Goal: Find specific page/section

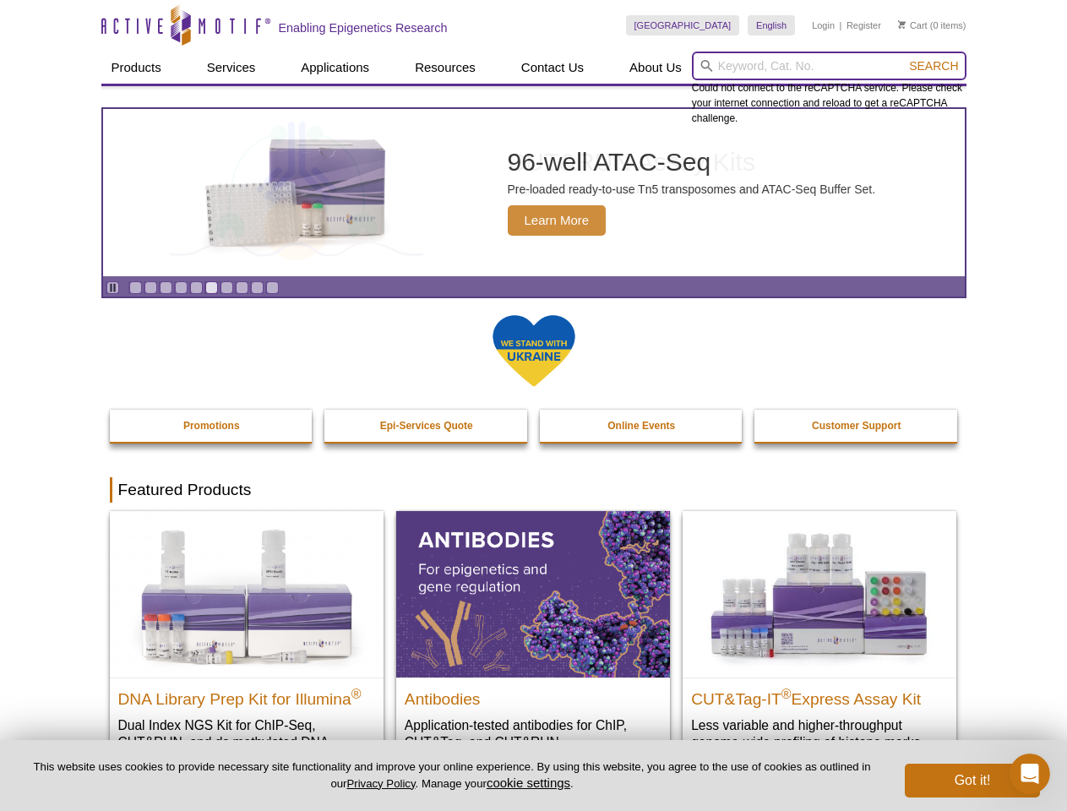
click at [829, 66] on input "search" at bounding box center [829, 66] width 275 height 29
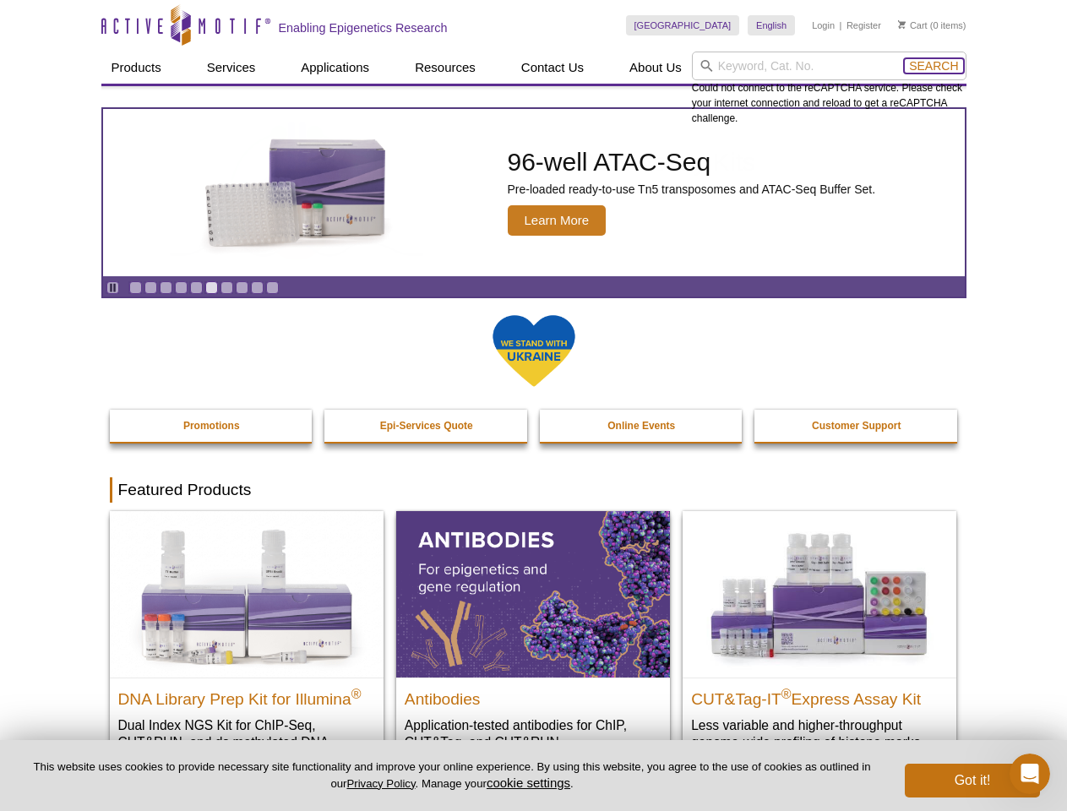
click at [934, 66] on span "Search" at bounding box center [933, 66] width 49 height 14
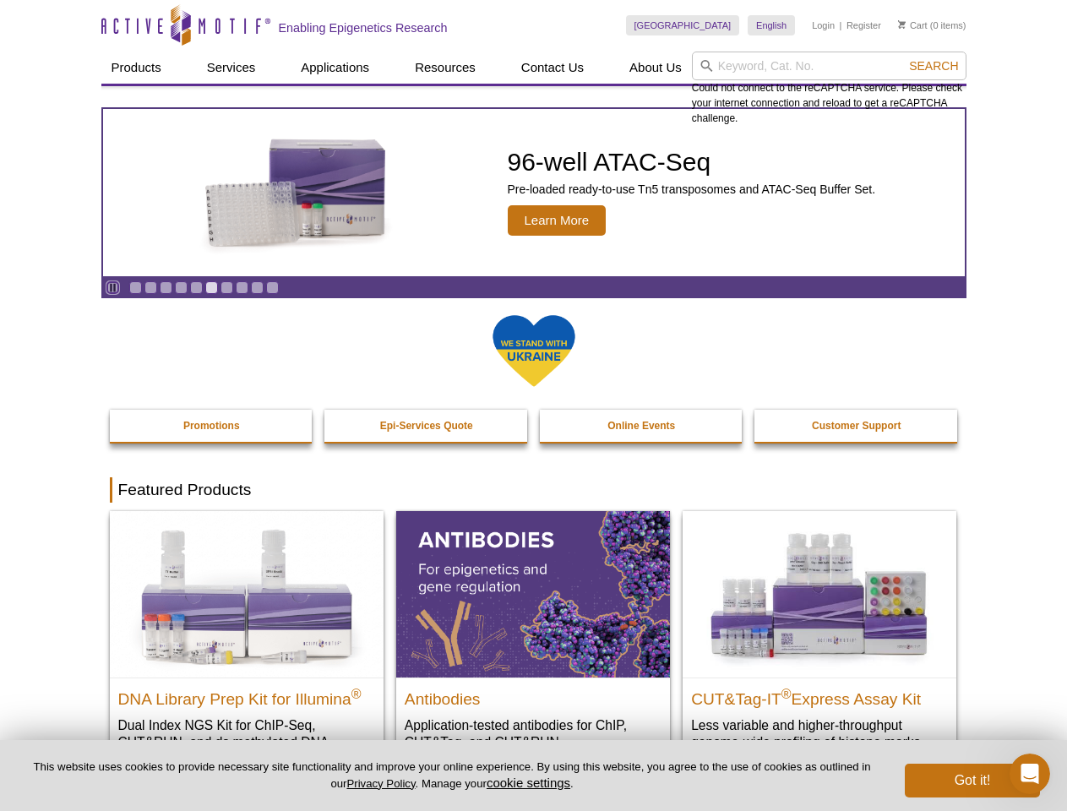
click at [112, 287] on icon "Pause" at bounding box center [112, 287] width 11 height 11
click at [135, 287] on link "Go to slide 1" at bounding box center [135, 287] width 13 height 13
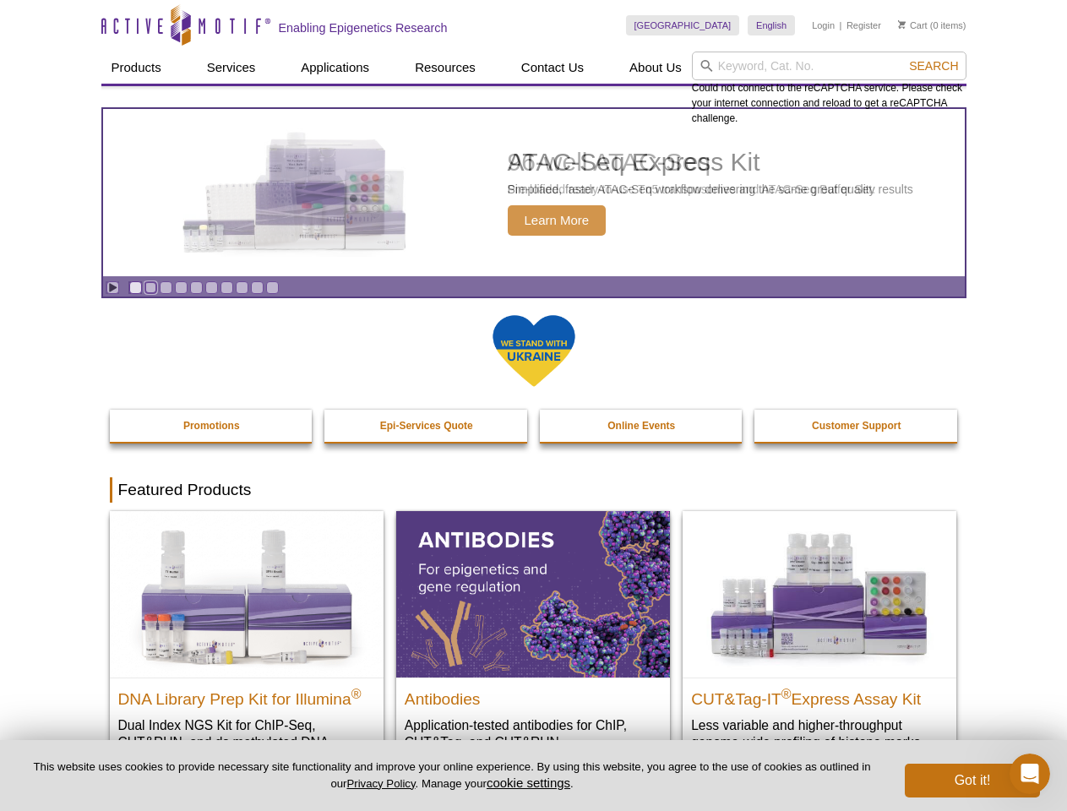
click at [150, 287] on link "Go to slide 2" at bounding box center [151, 287] width 13 height 13
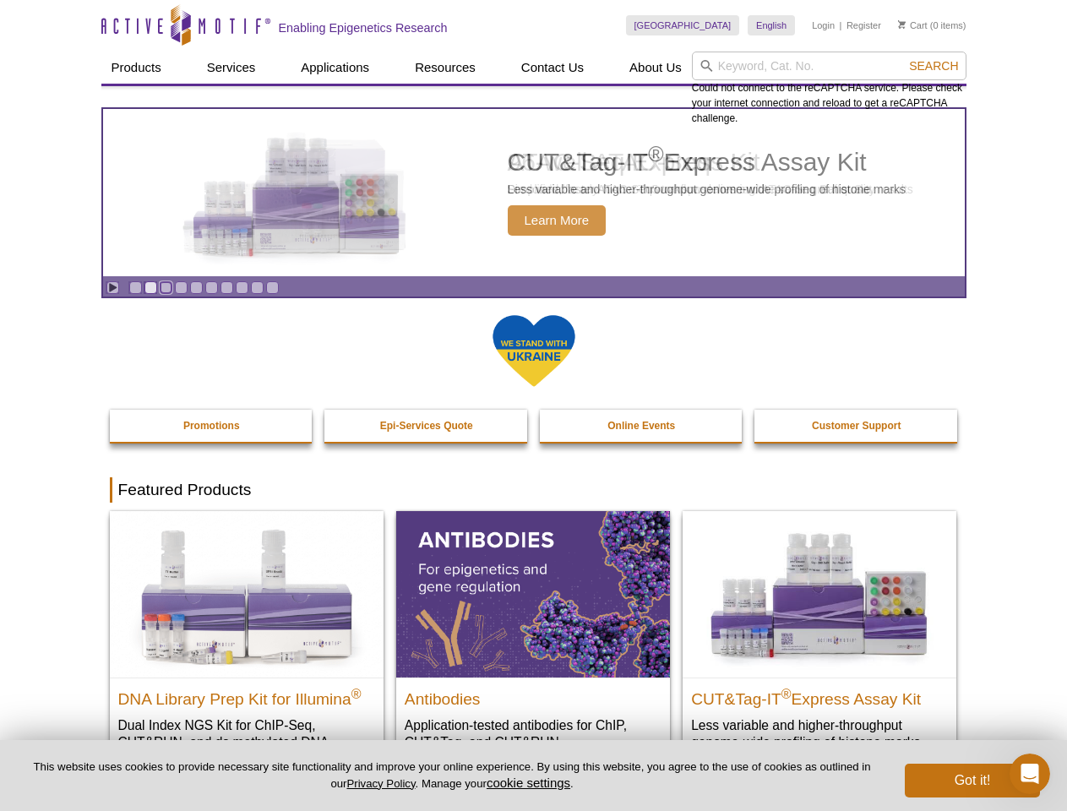
click at [166, 287] on link "Go to slide 3" at bounding box center [166, 287] width 13 height 13
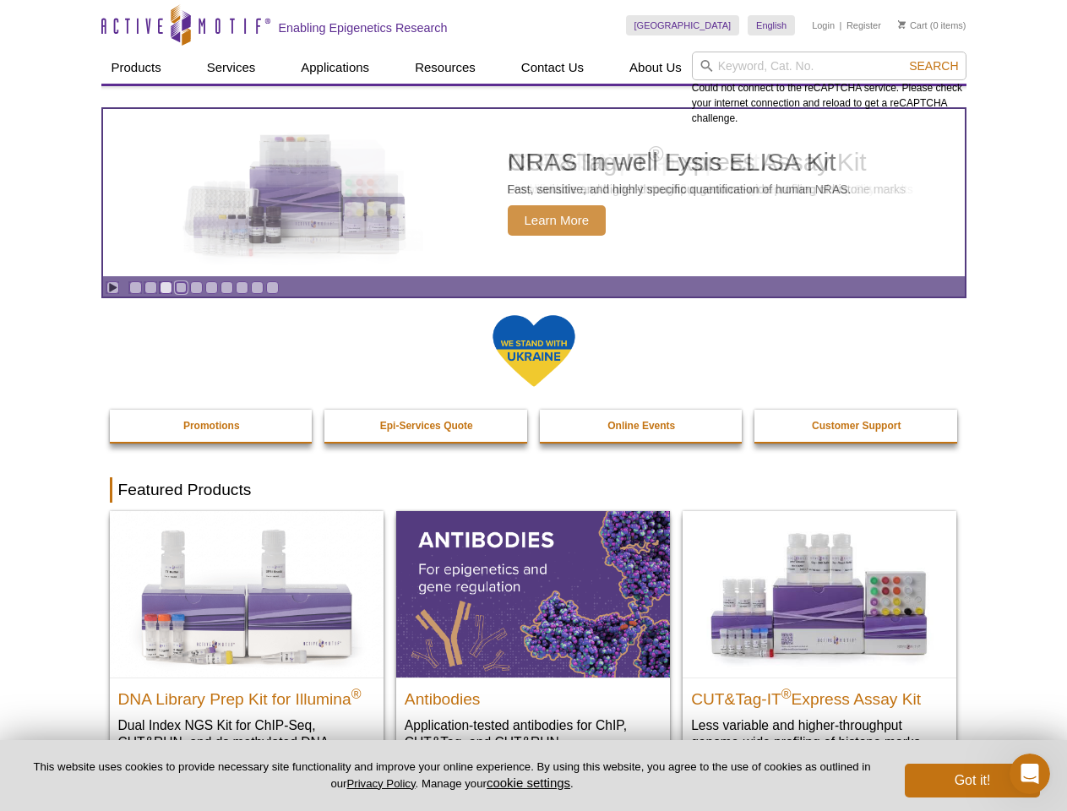
click at [181, 287] on link "Go to slide 4" at bounding box center [181, 287] width 13 height 13
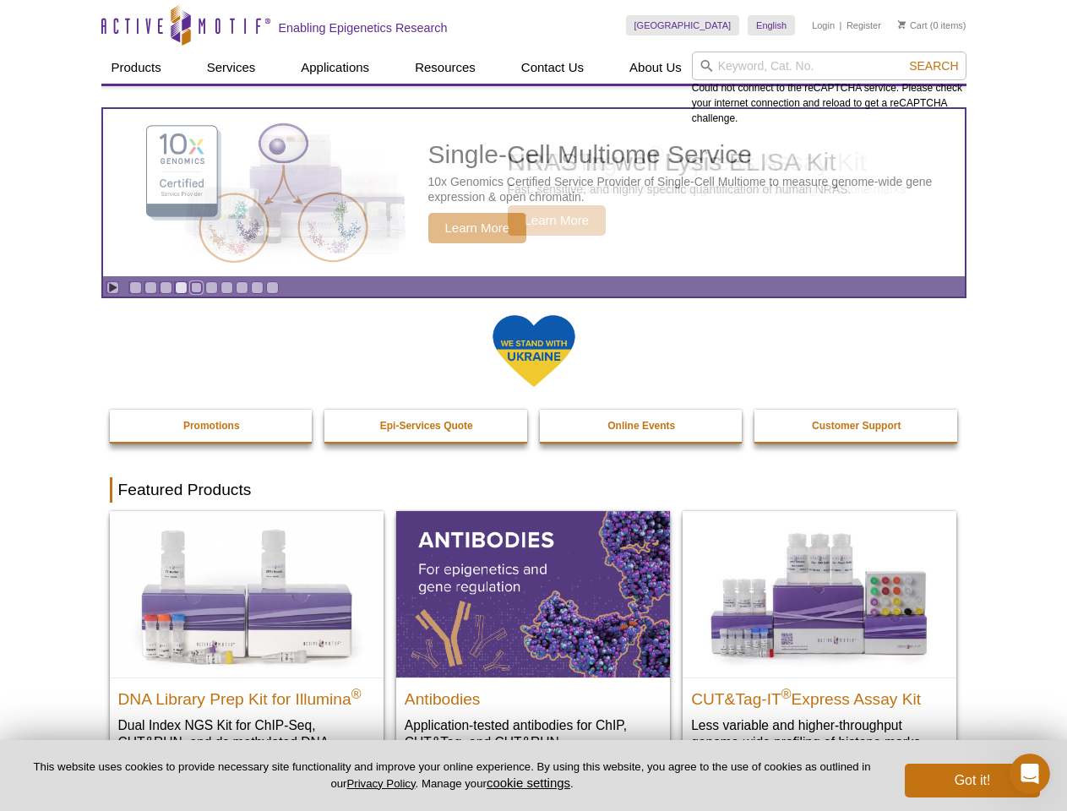
click at [196, 287] on link "Go to slide 5" at bounding box center [196, 287] width 13 height 13
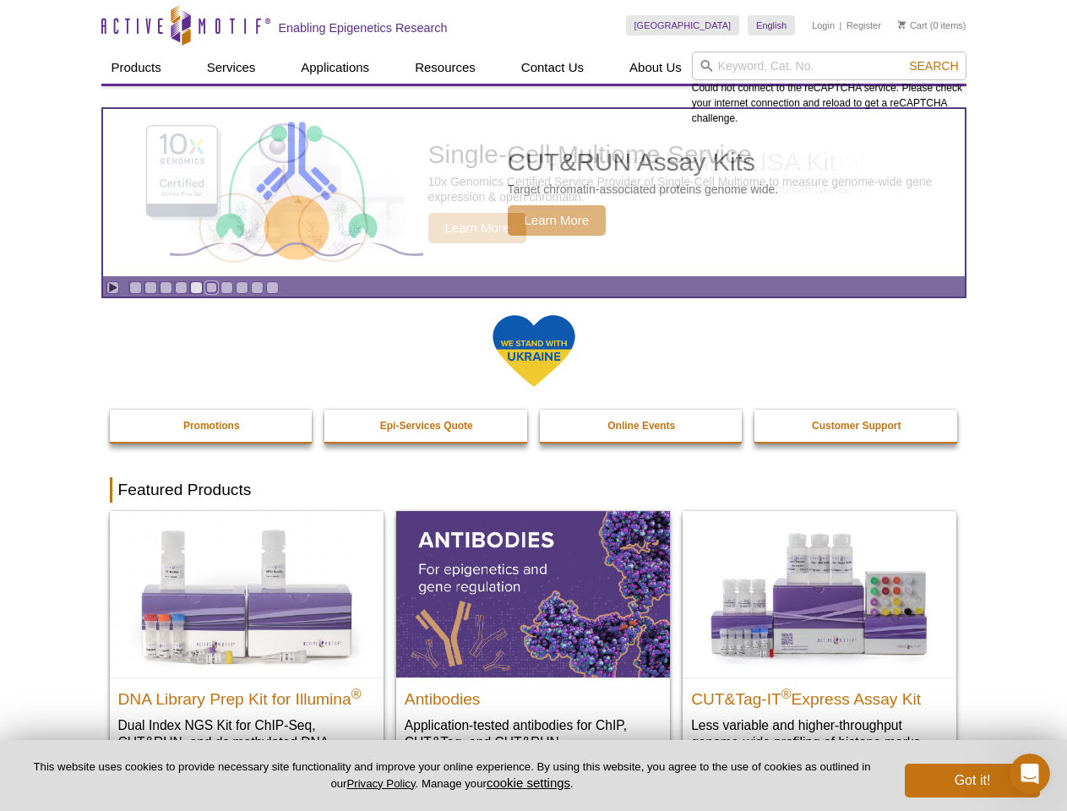
click at [211, 287] on link "Go to slide 6" at bounding box center [211, 287] width 13 height 13
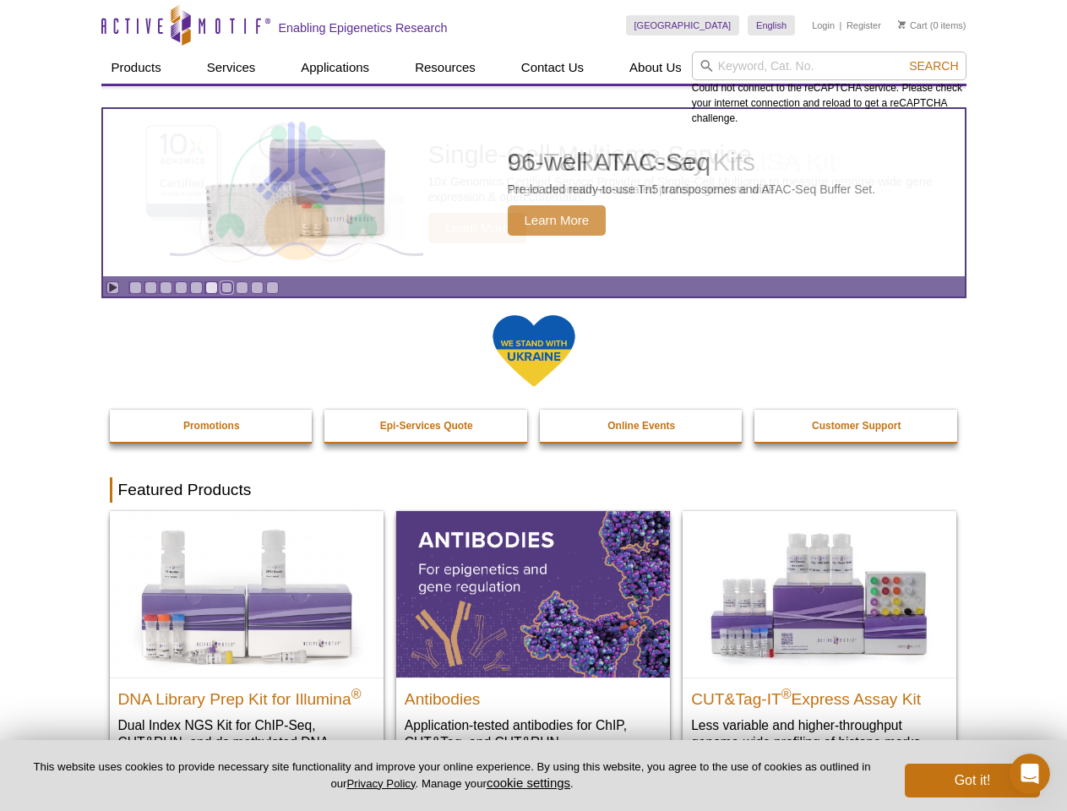
click at [227, 287] on link "Go to slide 7" at bounding box center [227, 287] width 13 height 13
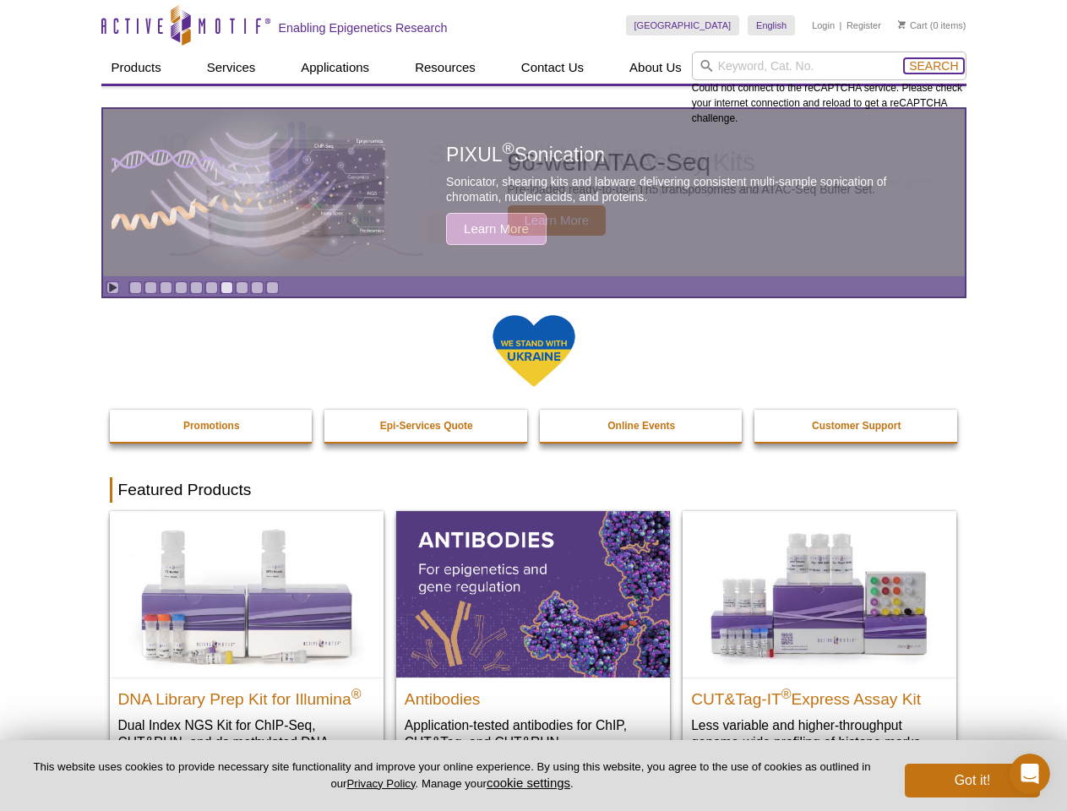
click at [934, 66] on span "Search" at bounding box center [933, 66] width 49 height 14
